Goal: Navigation & Orientation: Go to known website

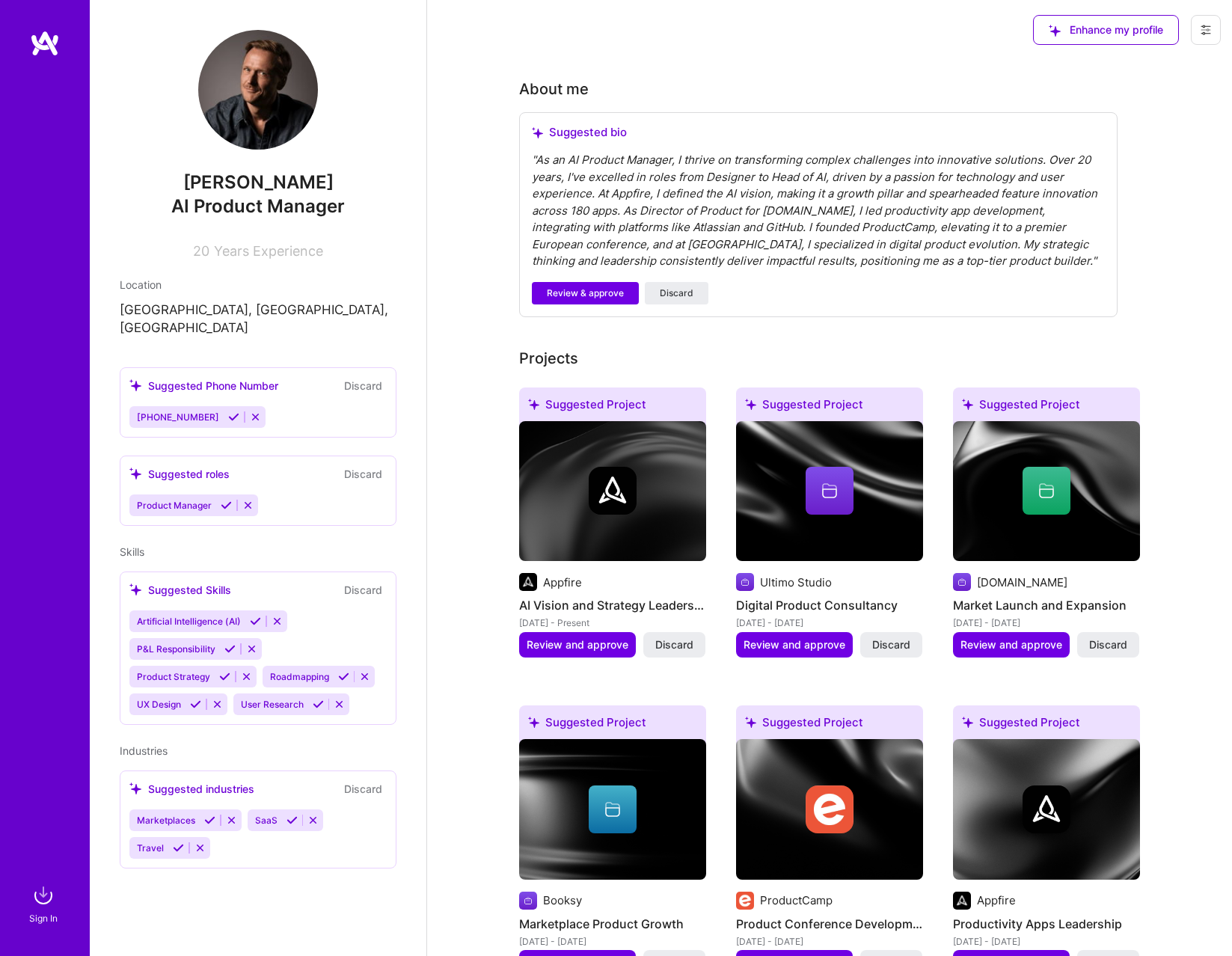
click at [250, 499] on icon at bounding box center [248, 505] width 11 height 11
click at [357, 465] on button "Discard" at bounding box center [363, 473] width 47 height 17
click at [304, 469] on div "Suggested roles Discard Product Manager" at bounding box center [258, 491] width 277 height 71
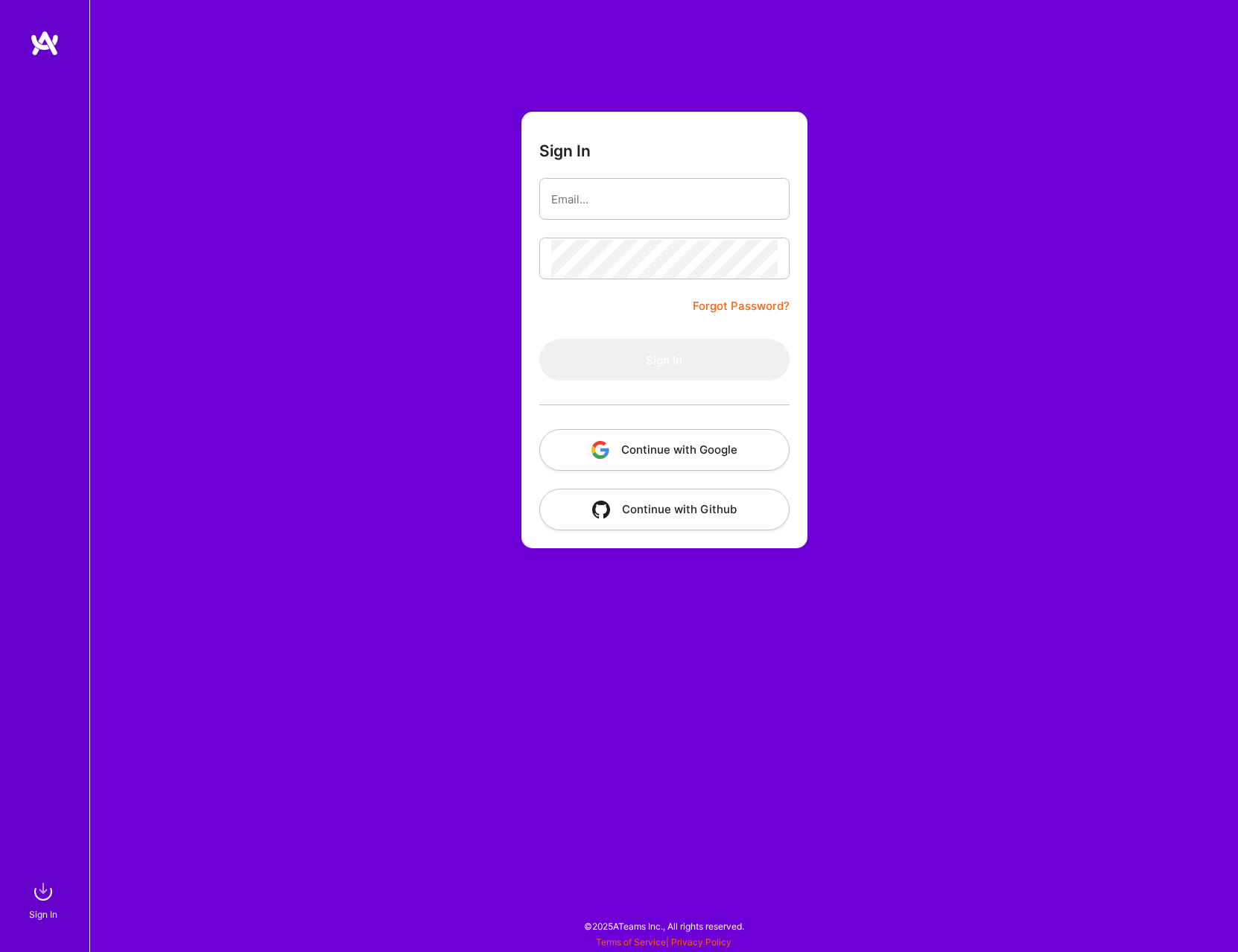
click at [669, 452] on button "Continue with Google" at bounding box center [665, 449] width 250 height 41
click at [37, 41] on img at bounding box center [44, 43] width 30 height 27
click at [329, 409] on div "Sign In Forgot Password? Sign In Continue with Google Continue with Github" at bounding box center [663, 476] width 1149 height 952
click at [317, 449] on div "Sign In Forgot Password? Sign In Continue with Google Continue with Github" at bounding box center [663, 476] width 1149 height 952
click at [299, 268] on div "Sign In Forgot Password? Sign In Continue with Google Continue with Github" at bounding box center [663, 476] width 1149 height 952
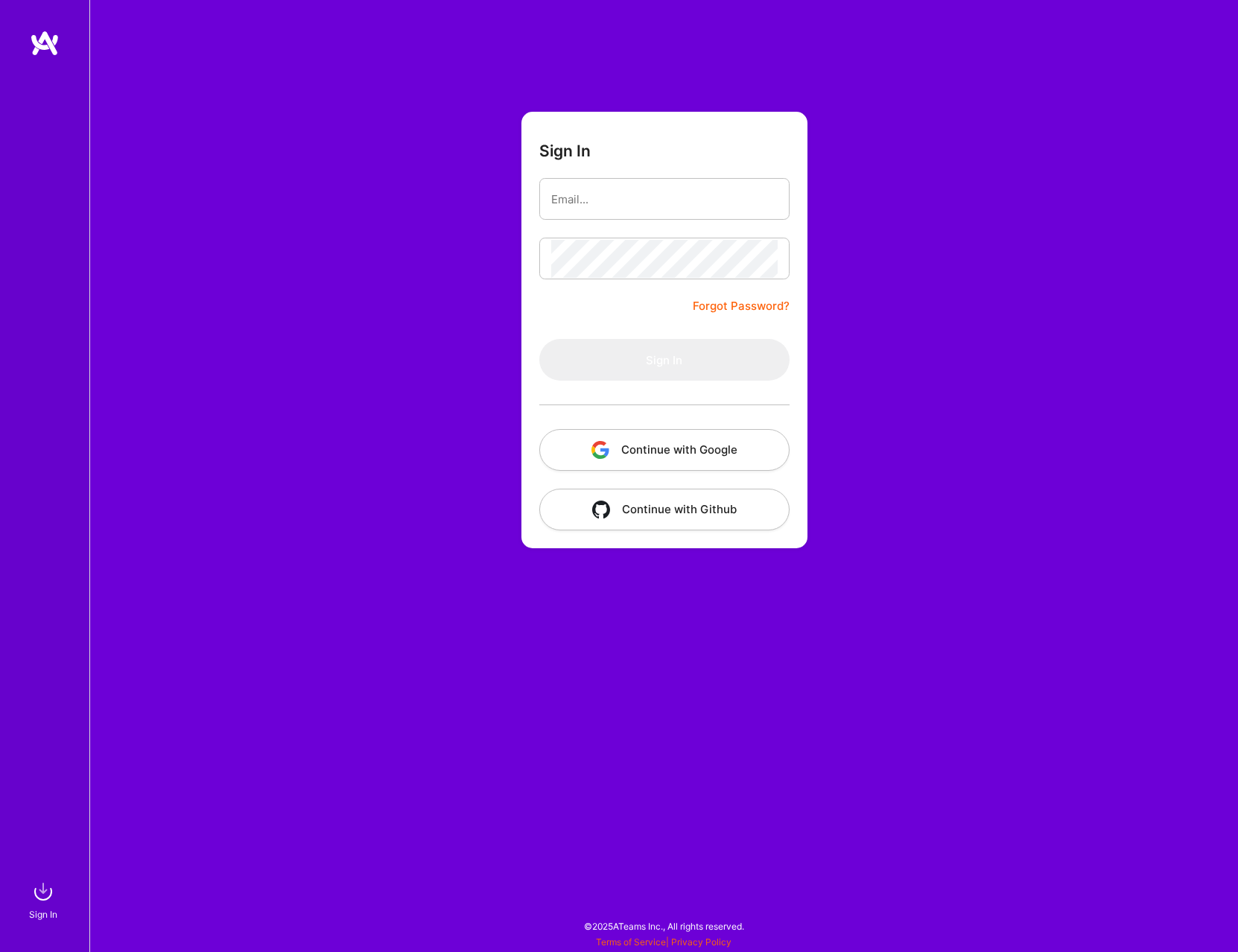
click at [707, 449] on button "Continue with Google" at bounding box center [665, 449] width 250 height 41
